Goal: Transaction & Acquisition: Purchase product/service

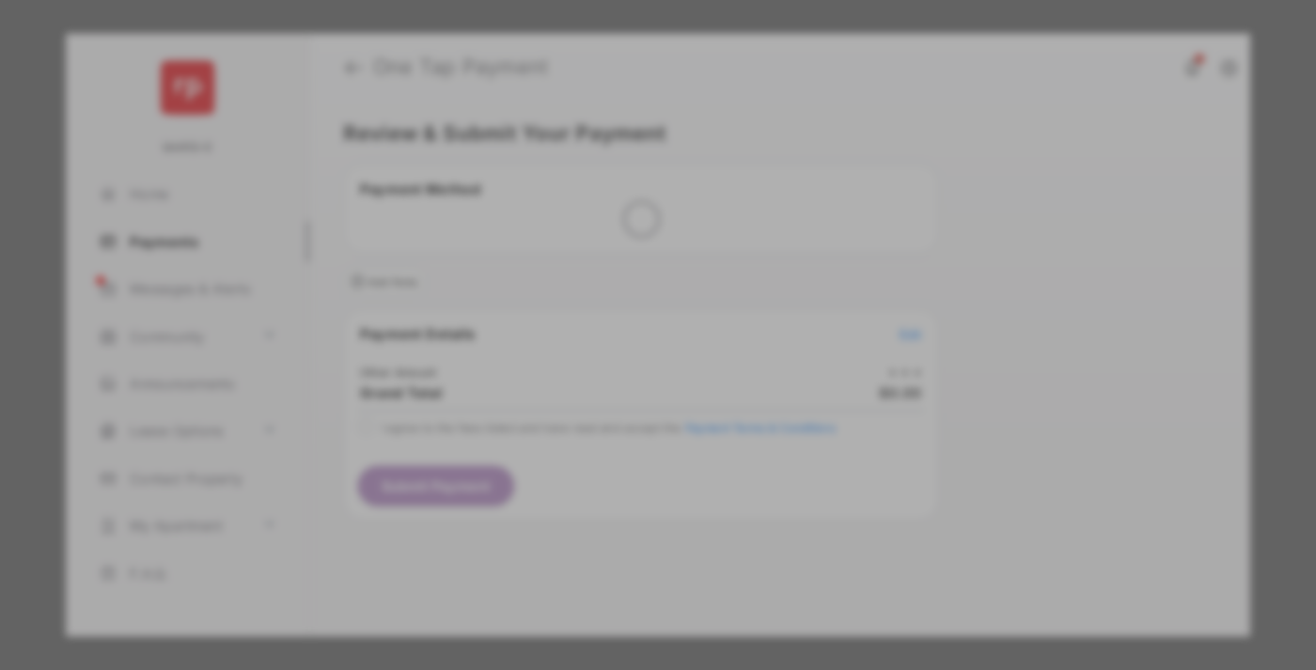
click at [623, 302] on div "Other Amount" at bounding box center [623, 318] width 304 height 32
type input "******"
click at [594, 474] on button "Save" at bounding box center [594, 496] width 94 height 45
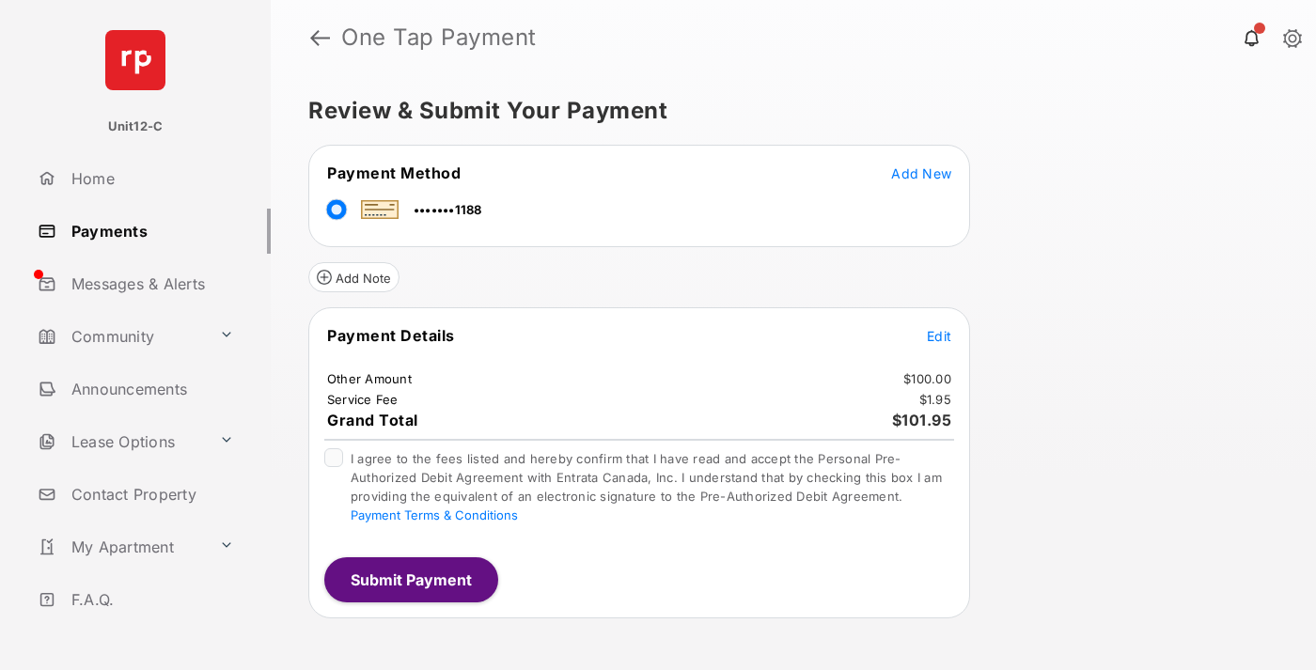
click at [939, 336] on span "Edit" at bounding box center [939, 336] width 24 height 16
click at [410, 579] on button "Submit Payment" at bounding box center [411, 579] width 174 height 45
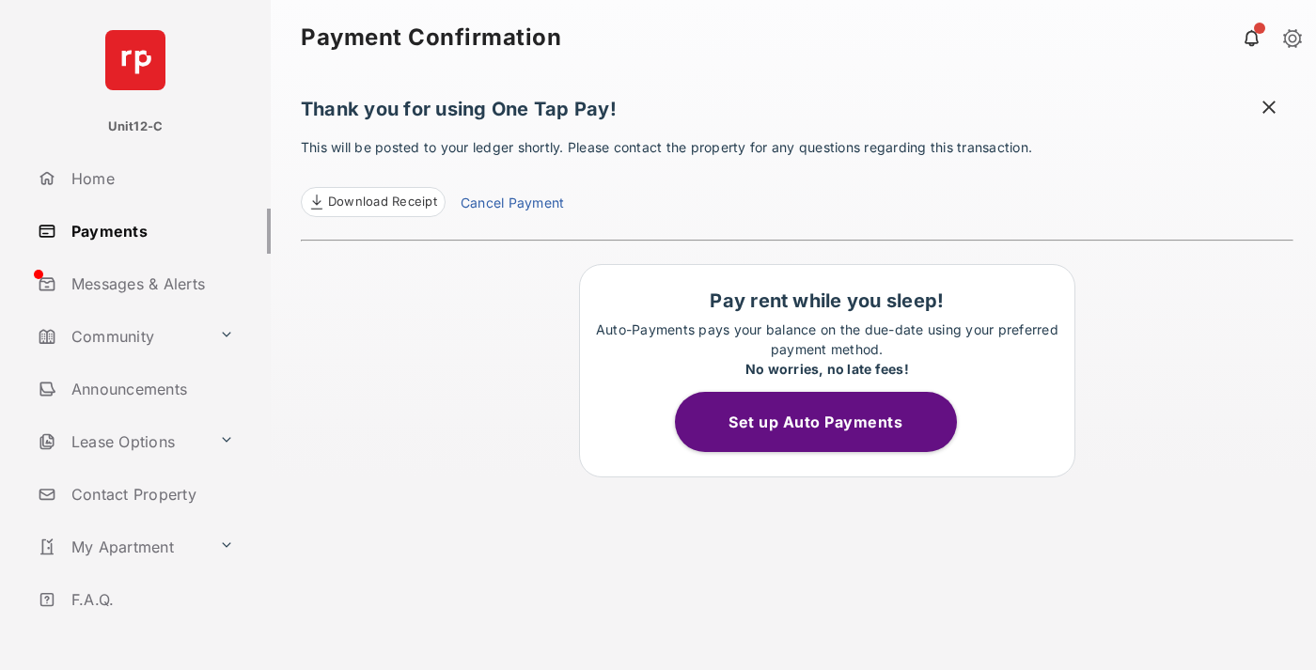
click at [1269, 109] on span at bounding box center [1268, 109] width 19 height 23
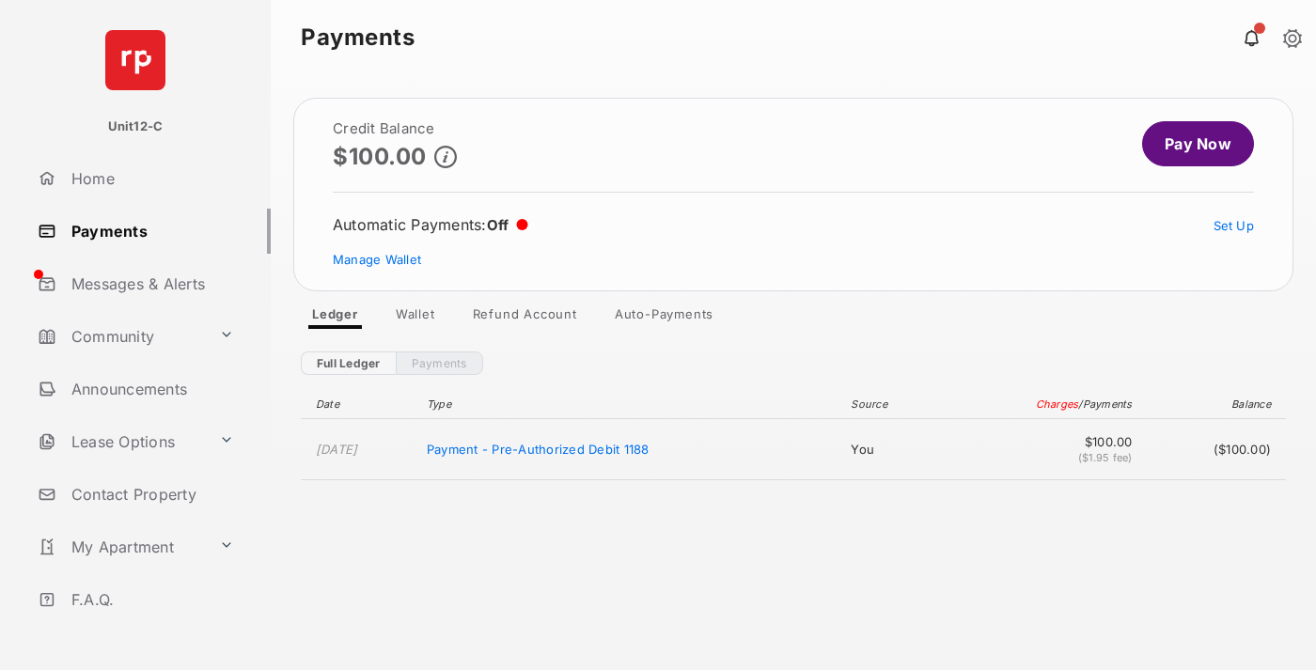
click at [377, 259] on link "Manage Wallet" at bounding box center [377, 259] width 88 height 15
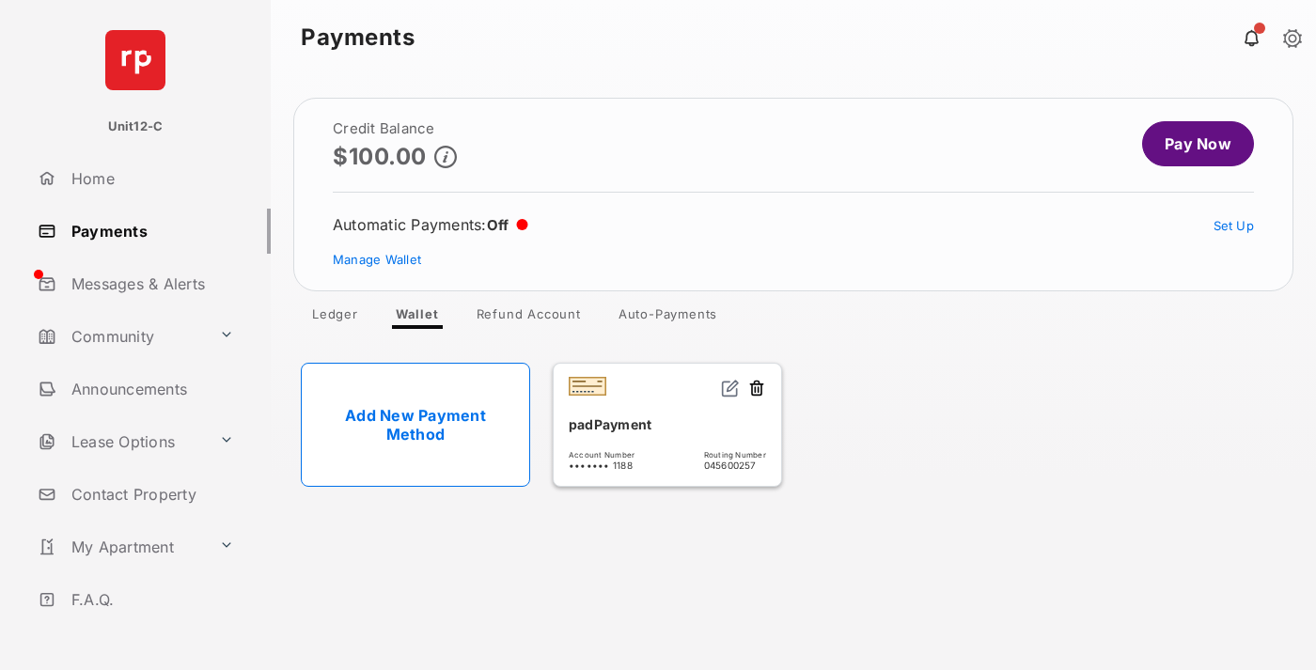
click at [757, 389] on button at bounding box center [756, 390] width 19 height 22
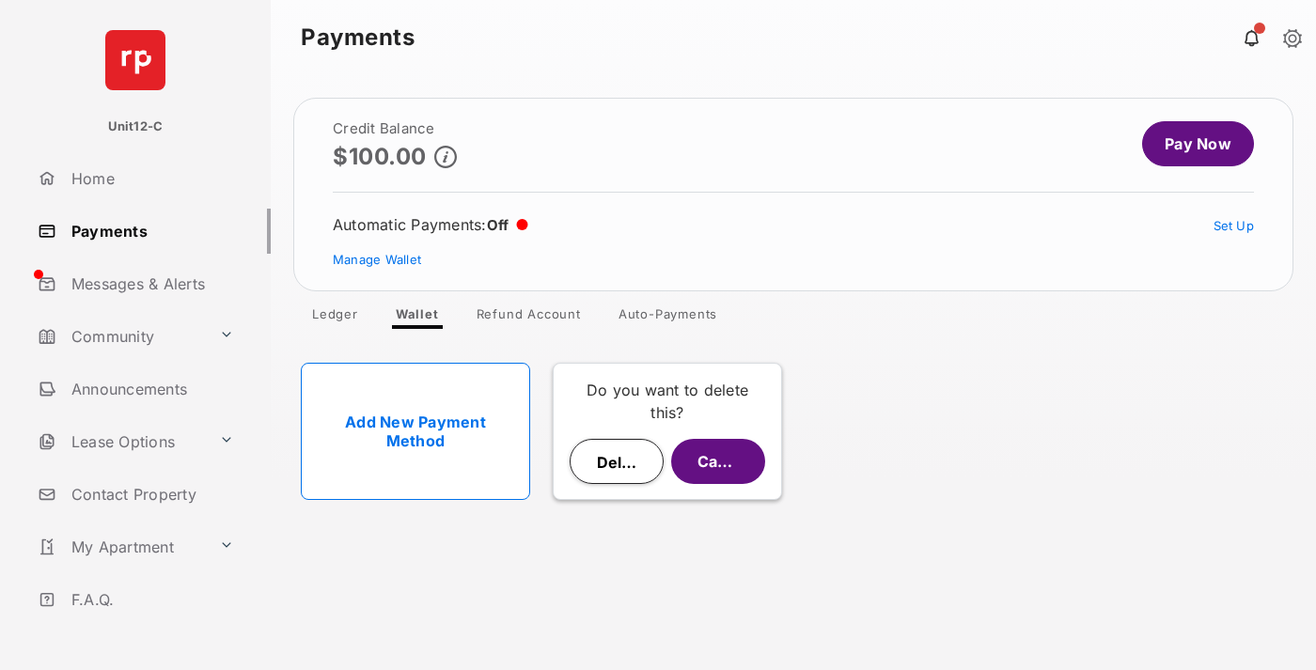
click at [617, 461] on button "Delete" at bounding box center [617, 461] width 94 height 45
